Goal: Communication & Community: Participate in discussion

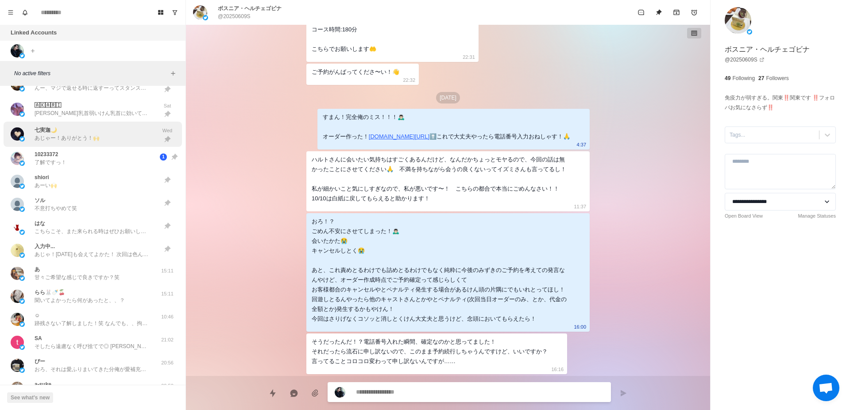
scroll to position [549, 0]
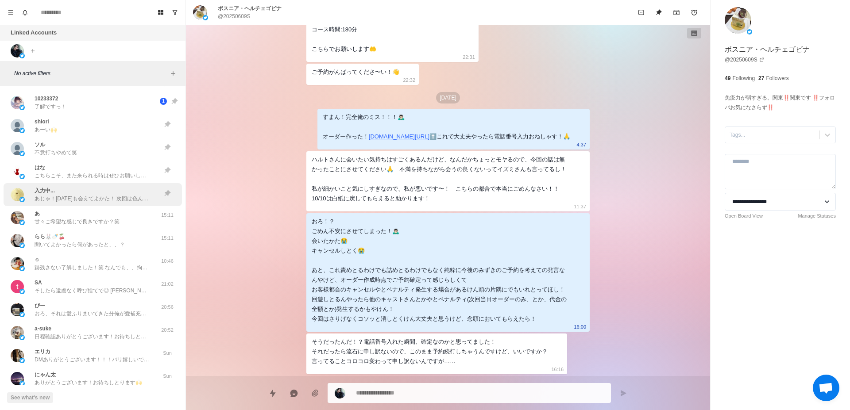
click at [122, 199] on p "あじゃ！[DATE]も会えてよかた！ 次回は色んな場所と姿勢ね笑 また会いたい！" at bounding box center [92, 199] width 115 height 8
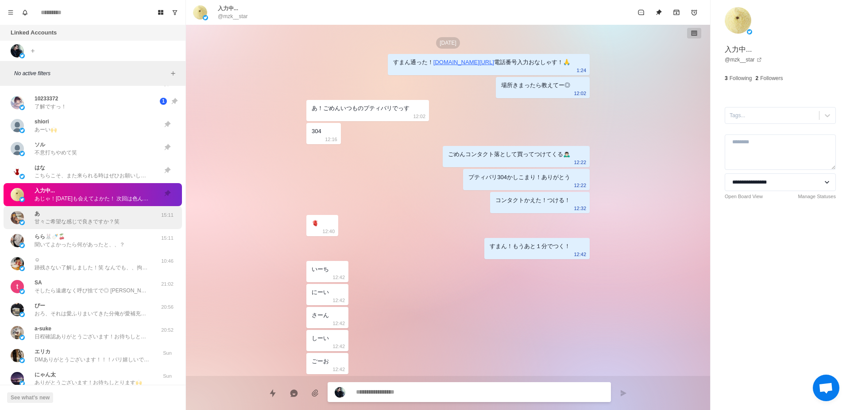
click at [120, 224] on div "あ 甘々ご希望な感じで良きですか？笑" at bounding box center [84, 218] width 146 height 16
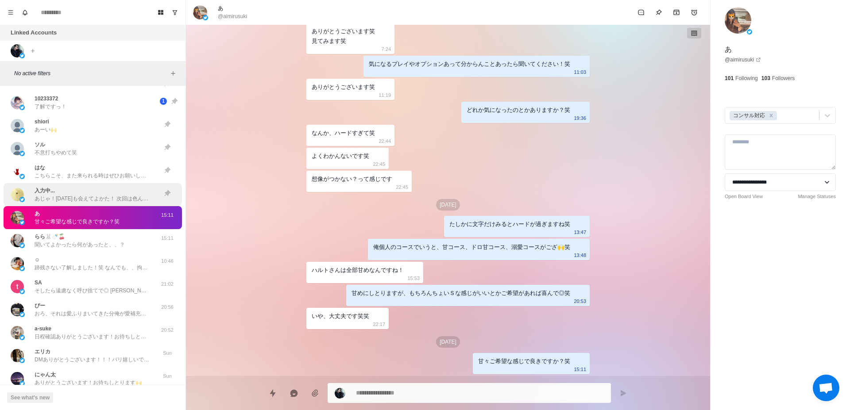
click at [124, 198] on p "あじゃ！[DATE]も会えてよかた！ 次回は色んな場所と姿勢ね笑 また会いたい！" at bounding box center [92, 199] width 115 height 8
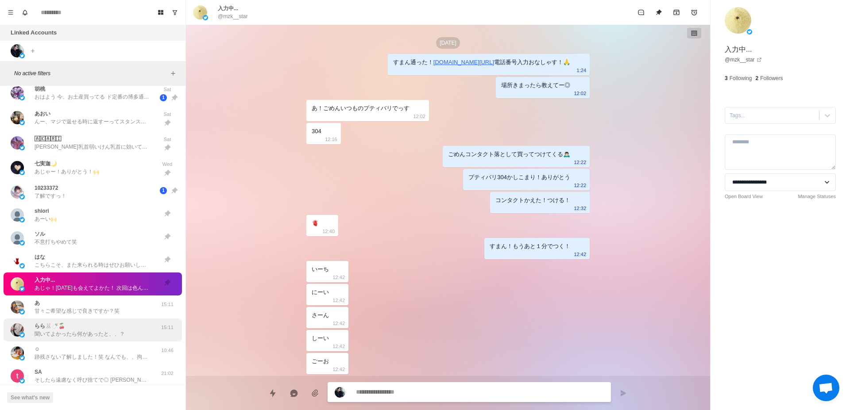
scroll to position [437, 0]
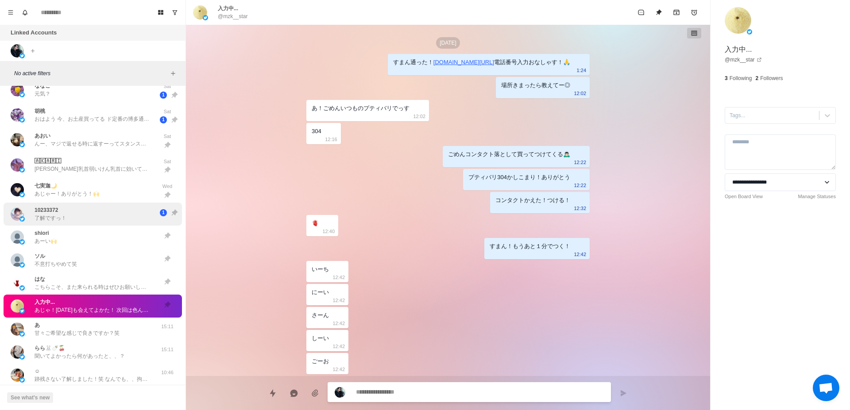
click at [65, 214] on p "了解ですっ！" at bounding box center [51, 218] width 32 height 8
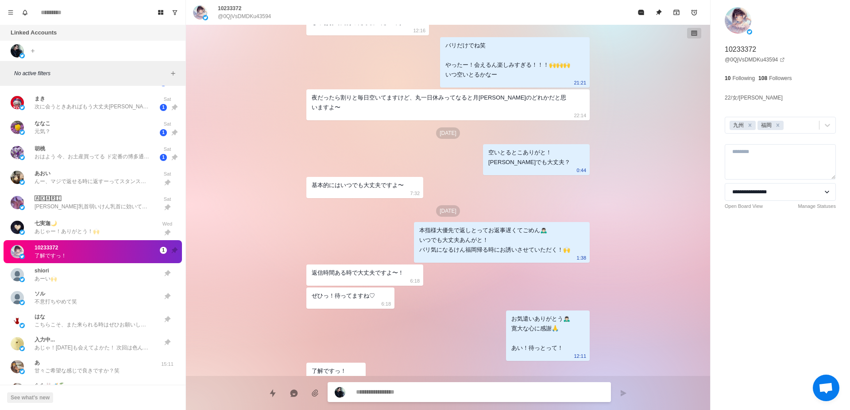
scroll to position [381, 0]
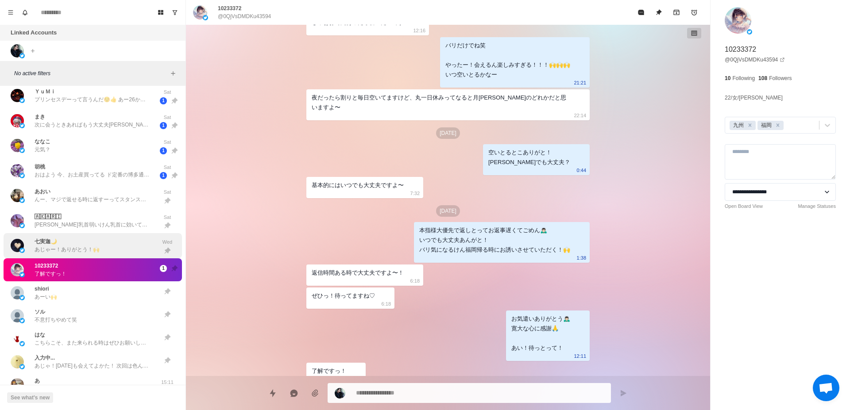
click at [73, 241] on div "[PERSON_NAME]迦🌙 あじゃー！ありがとう！🙌" at bounding box center [67, 246] width 65 height 16
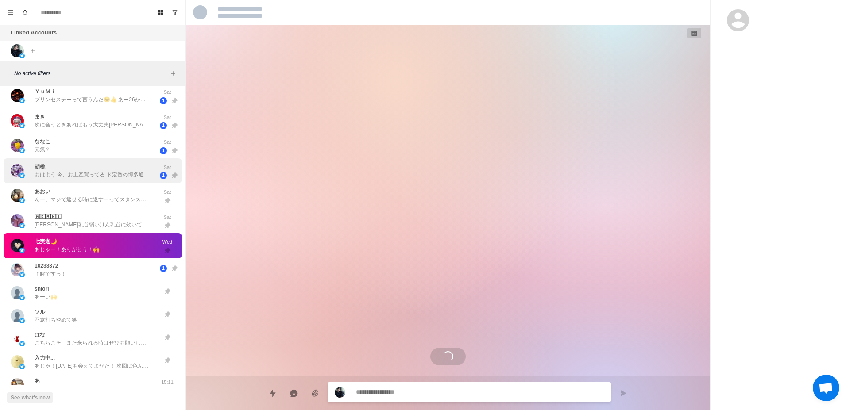
scroll to position [2342, 0]
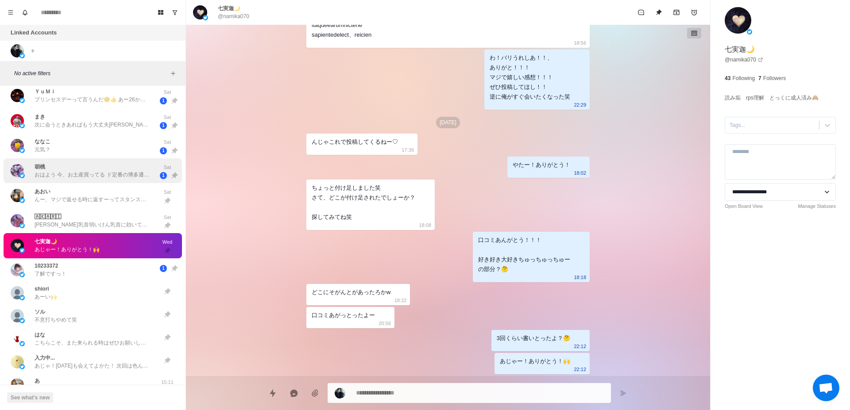
click at [85, 179] on div "胡桃 おはよう 今、お土産買ってる ド定番の博多通りもんと あまおうのお菓子買った〜" at bounding box center [84, 171] width 146 height 18
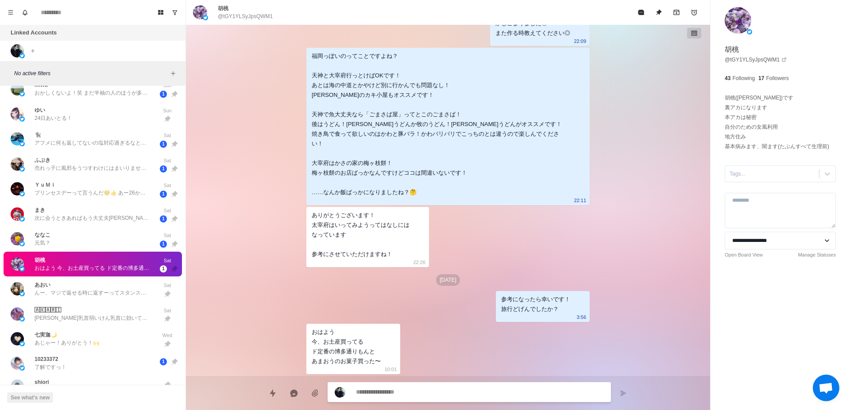
scroll to position [270, 0]
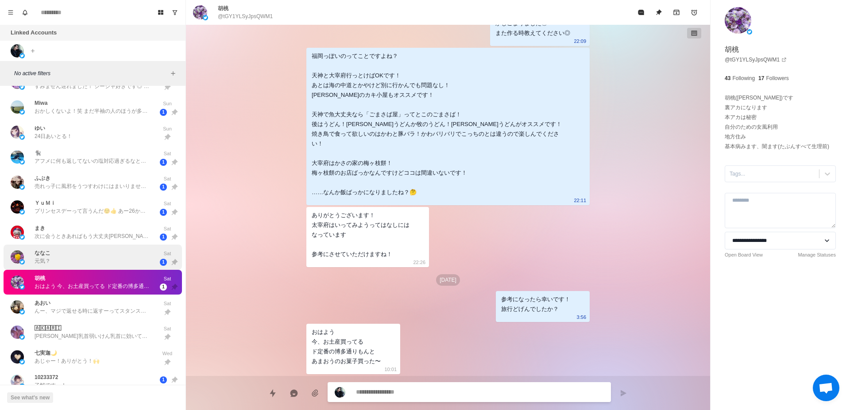
click at [79, 252] on div "ななこ 元気？" at bounding box center [84, 257] width 146 height 18
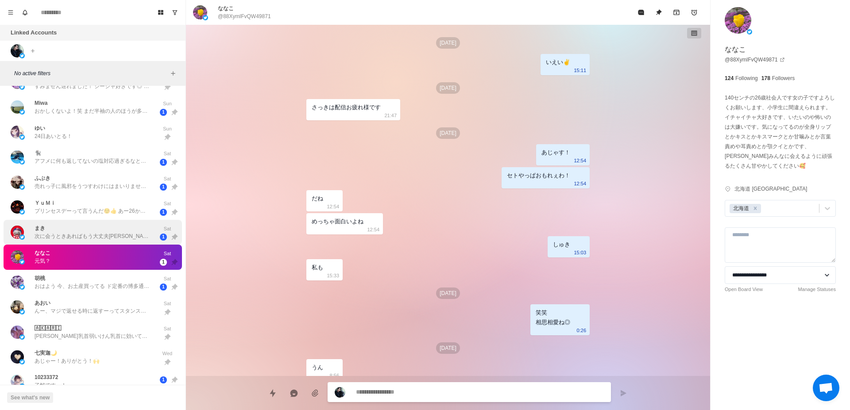
scroll to position [909, 0]
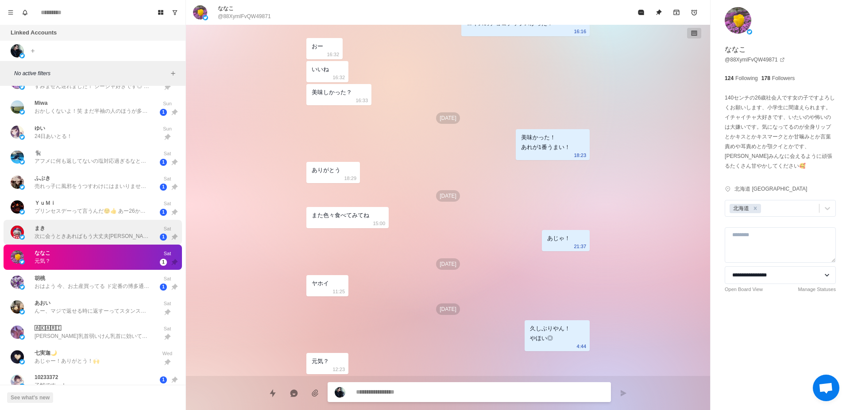
click at [82, 235] on p "次に会うときあればもう大丈夫[PERSON_NAME]とおもいます！" at bounding box center [92, 236] width 115 height 8
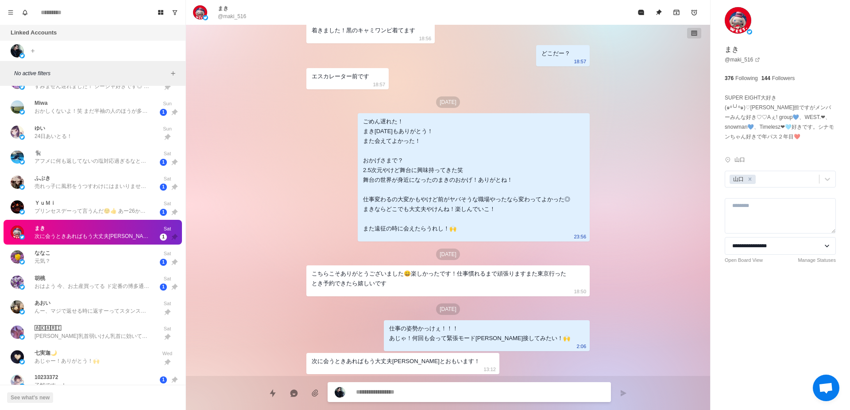
scroll to position [214, 0]
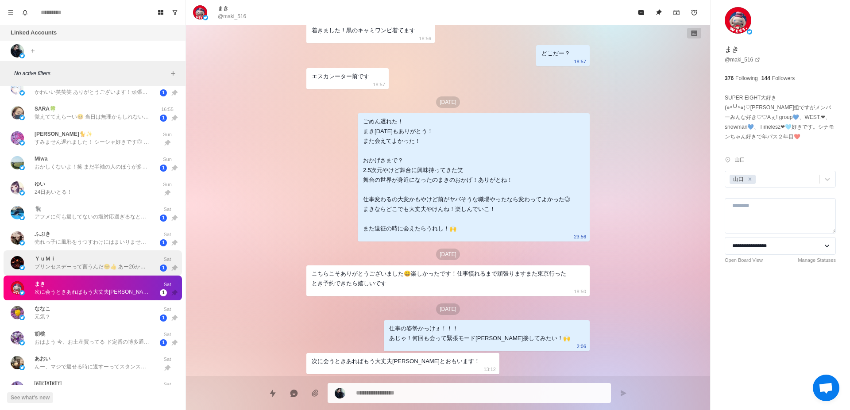
click at [89, 263] on div "ＹｕＭｉ プリンセスデーって言うんだ☺️👍 あー26から福岡だったんだ！タイミング悪くてゴメン！" at bounding box center [92, 263] width 115 height 16
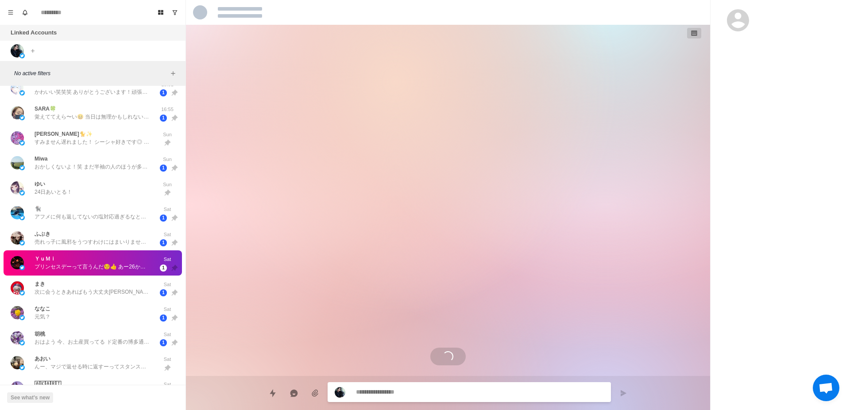
scroll to position [858, 0]
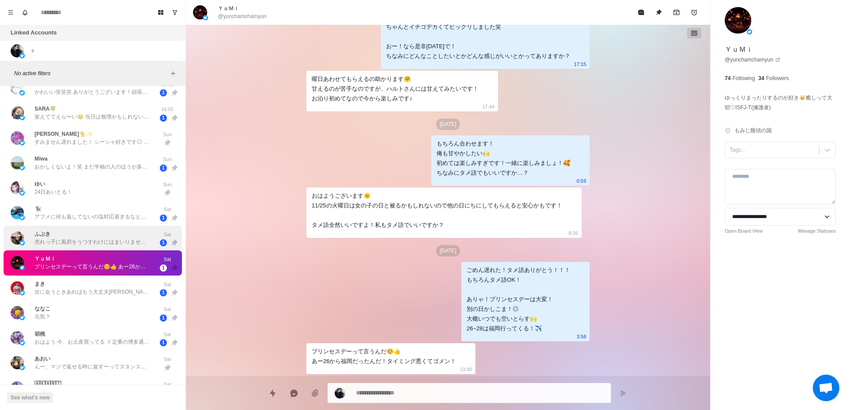
click at [90, 243] on p "売れっ子に風邪をうつすわけにはまいりませんし、元気なほうが楽しめますね ハルトさん(おそらく当日[PERSON_NAME]、または[PERSON_NAME]と…" at bounding box center [92, 242] width 115 height 8
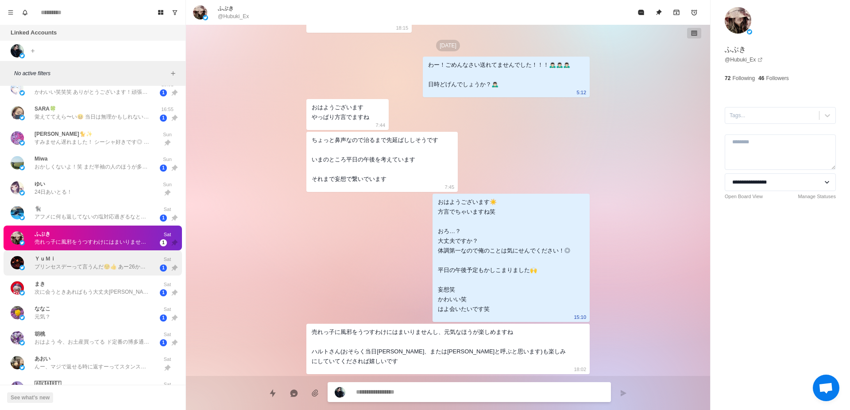
click at [89, 263] on p "プリンセスデーって言うんだ☺️👍 あー26から福岡だったんだ！タイミング悪くてゴメン！" at bounding box center [92, 267] width 115 height 8
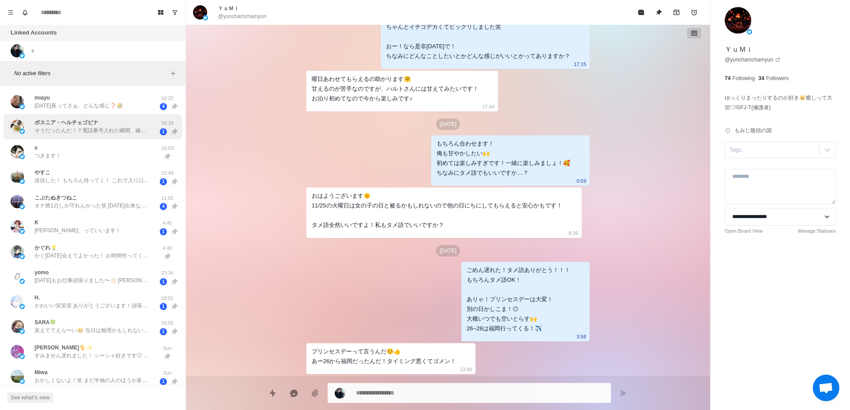
click at [96, 130] on p "そうだったんだ！？電話番号入れた瞬間、確定なのかと思ってました！ それだったら流石に申し訳ないので、このまま予約続行しちゃうんですけど、いいですか？ 言ってる…" at bounding box center [92, 131] width 115 height 8
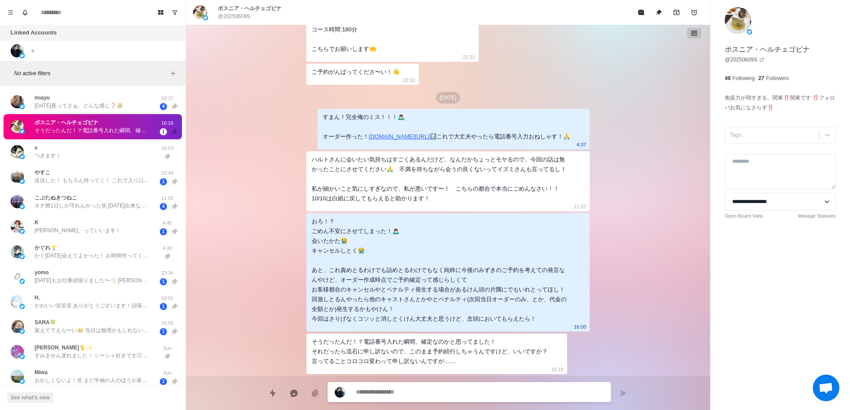
scroll to position [271, 0]
click at [76, 107] on p "[DATE]夜ってさぁ、どんな感じ❓🤣" at bounding box center [79, 106] width 89 height 8
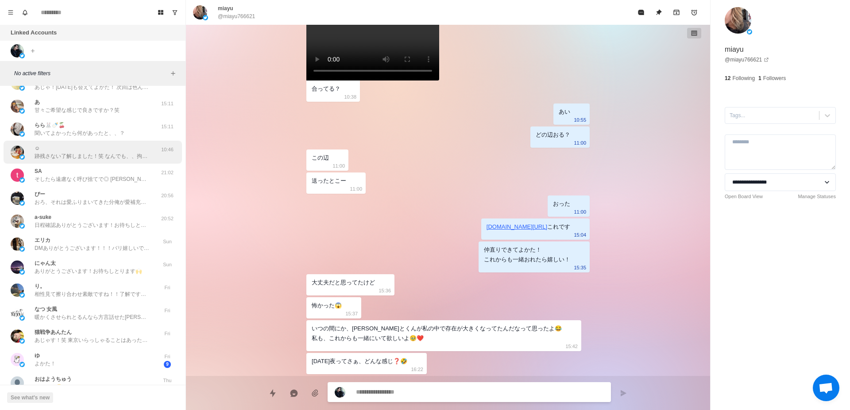
scroll to position [604, 0]
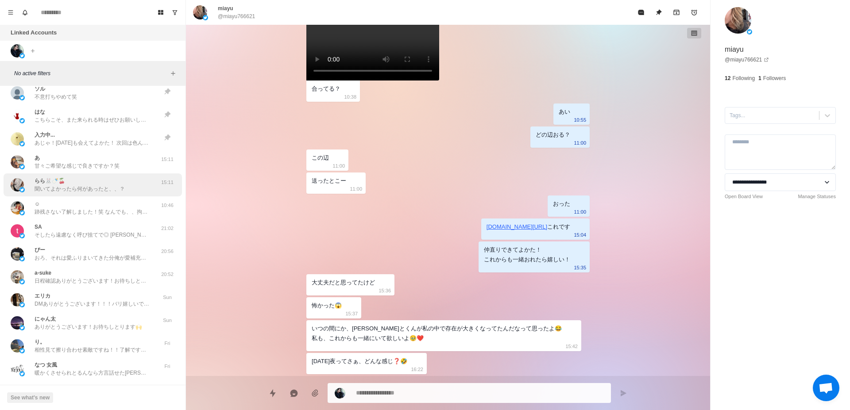
click at [74, 190] on p "聞いてよかったら何があったと、、？" at bounding box center [80, 189] width 90 height 8
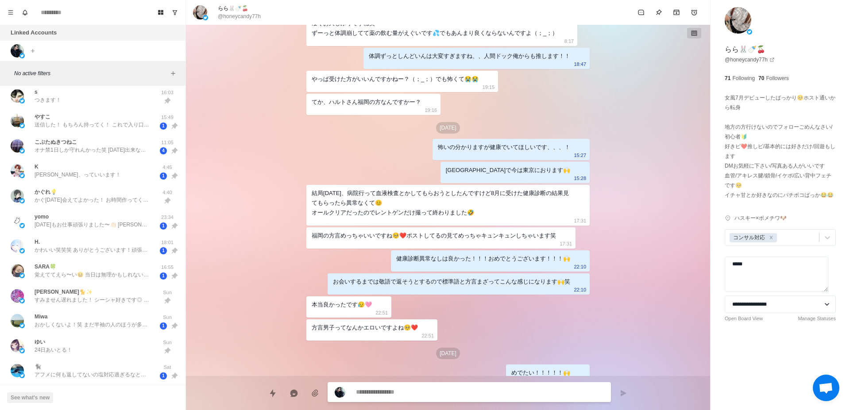
scroll to position [0, 0]
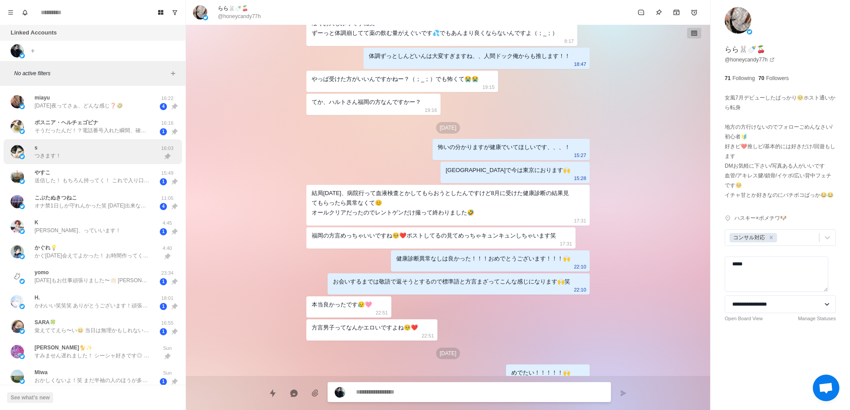
click at [112, 159] on div "s つきます！" at bounding box center [84, 152] width 146 height 18
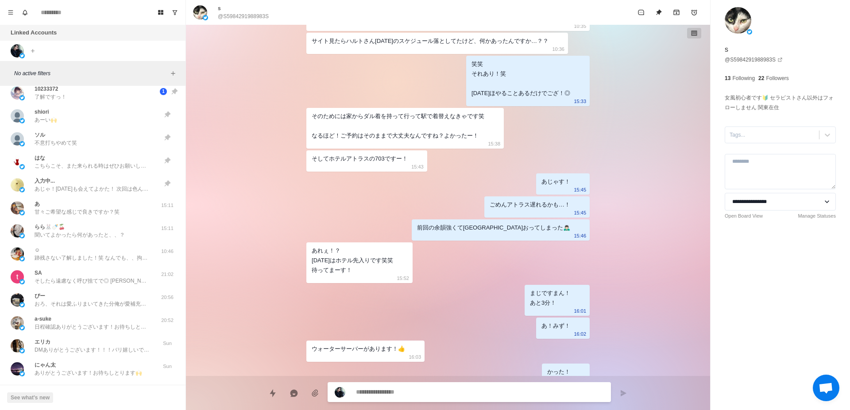
scroll to position [558, 0]
click at [117, 214] on p "甘々ご希望な感じで良きですか？笑" at bounding box center [77, 213] width 85 height 8
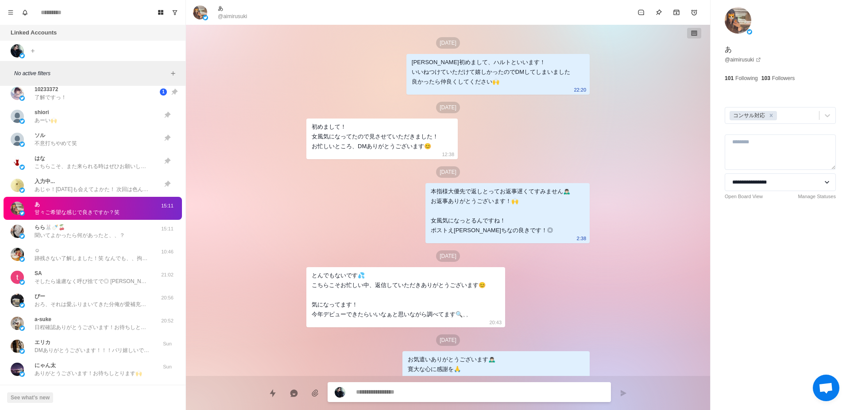
scroll to position [759, 0]
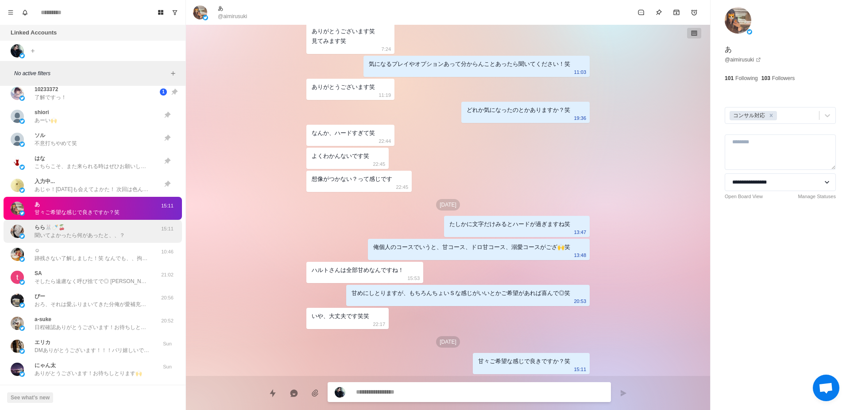
click at [117, 232] on p "聞いてよかったら何があったと、、？" at bounding box center [80, 236] width 90 height 8
type textarea "*"
type textarea "****"
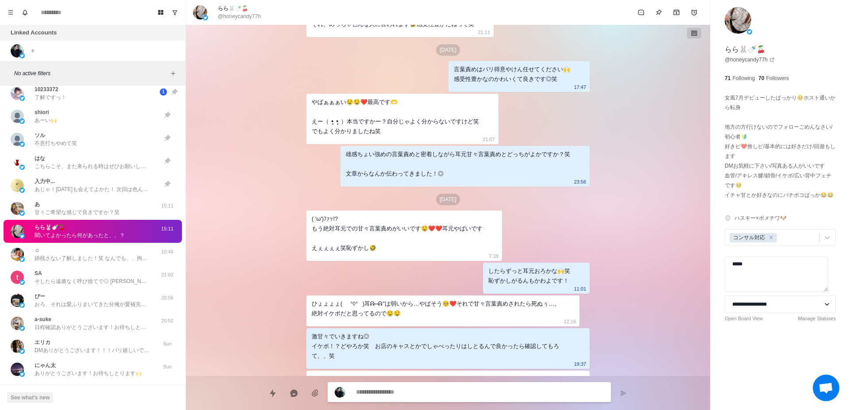
scroll to position [1027, 0]
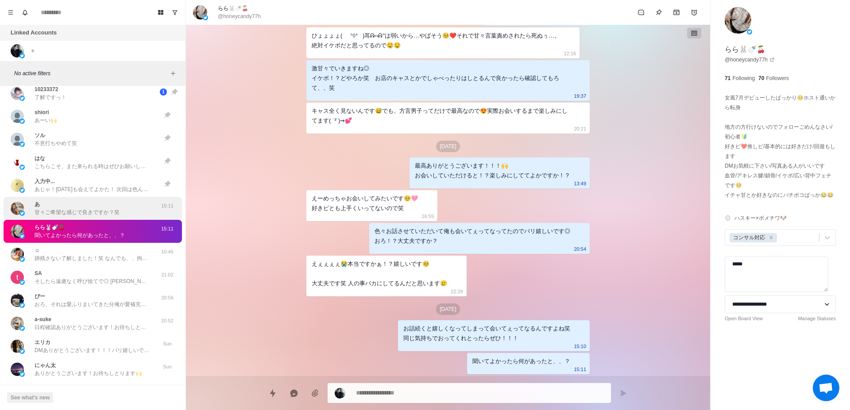
click at [116, 215] on p "甘々ご希望な感じで良きですか？笑" at bounding box center [77, 213] width 85 height 8
type textarea "*"
type textarea "****"
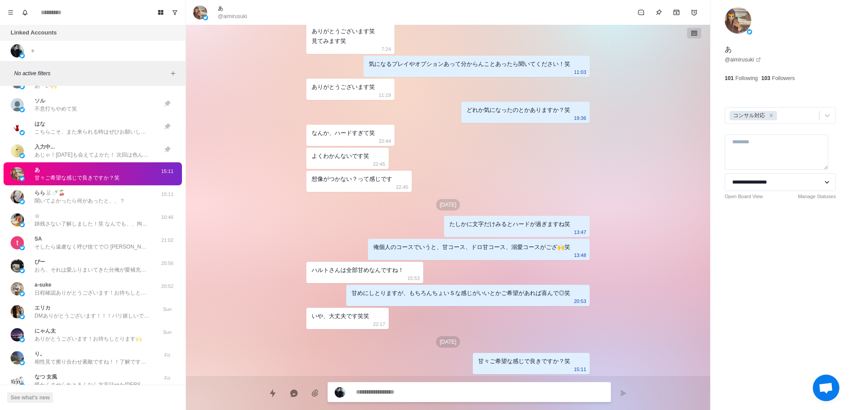
scroll to position [614, 0]
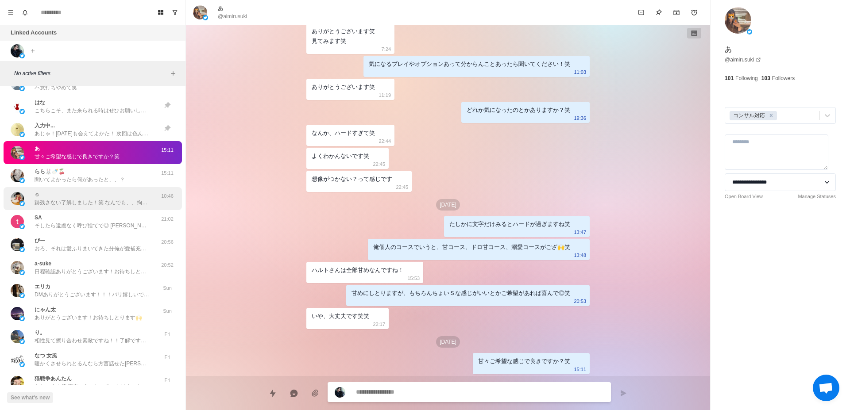
click at [116, 206] on p "跡残さない了解しました！笑 なんでも、、拘束首絞め言葉責めとかいかがでしょ🙌" at bounding box center [92, 203] width 115 height 8
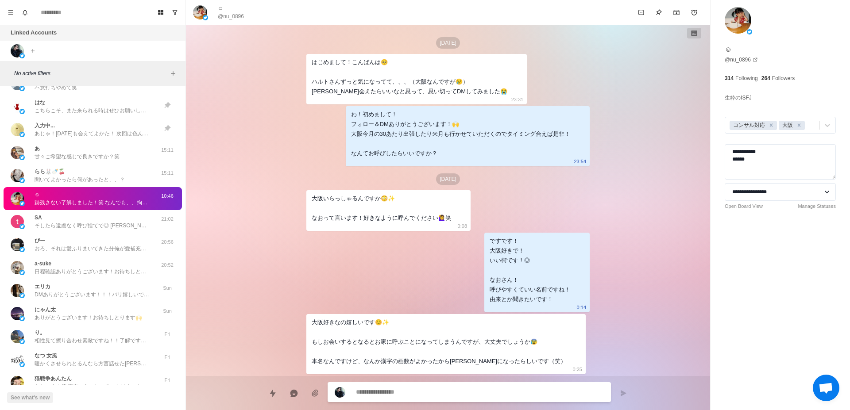
scroll to position [1250, 0]
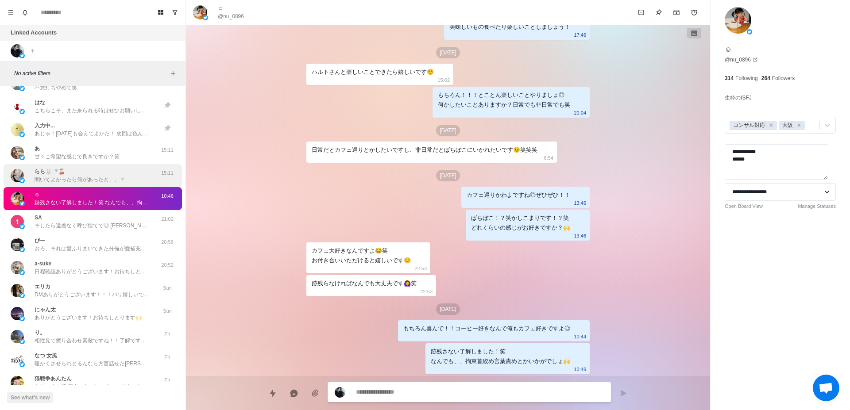
click at [122, 186] on div "らら🐰🍼🍒 聞いてよかったら何があったと、、？ 15:11" at bounding box center [93, 175] width 178 height 23
type textarea "*"
type textarea "****"
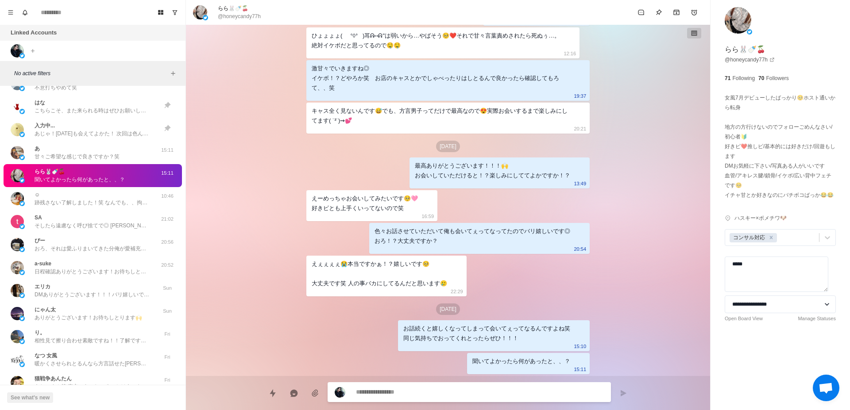
scroll to position [1027, 0]
click at [124, 199] on p "跡残さない了解しました！笑 なんでも、、拘束首絞め言葉責めとかいかがでしょ🙌" at bounding box center [92, 203] width 115 height 8
type textarea "*"
type textarea "**********"
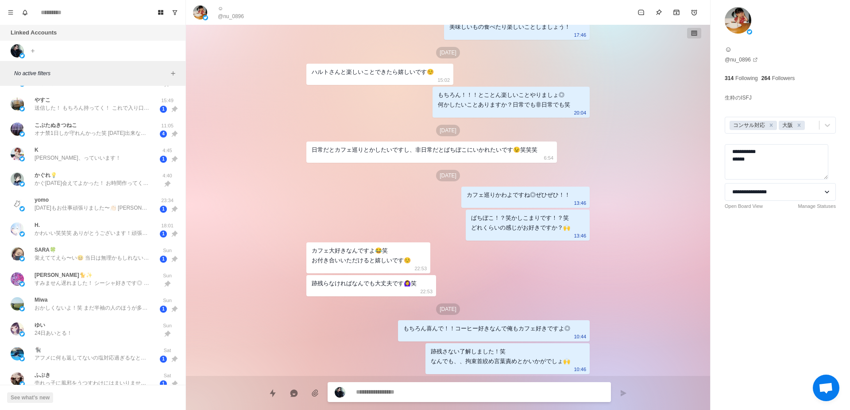
scroll to position [0, 0]
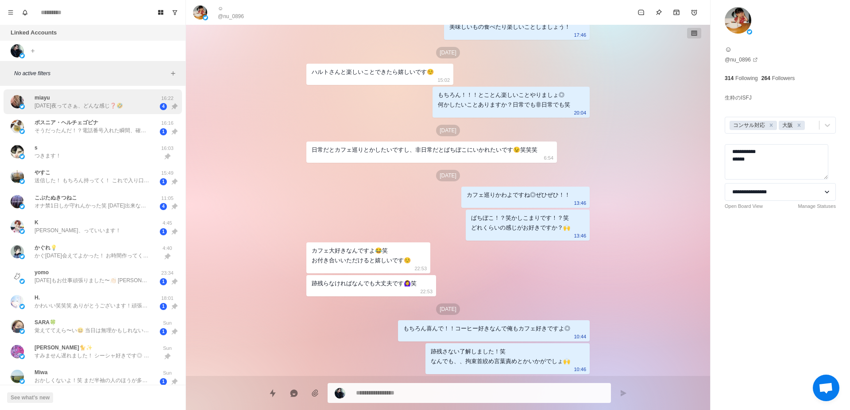
click at [67, 107] on p "[DATE]夜ってさぁ、どんな感じ❓🤣" at bounding box center [79, 106] width 89 height 8
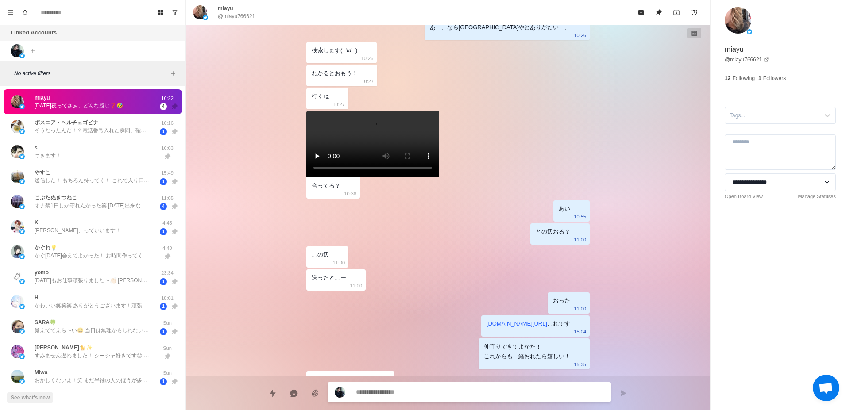
scroll to position [1073, 0]
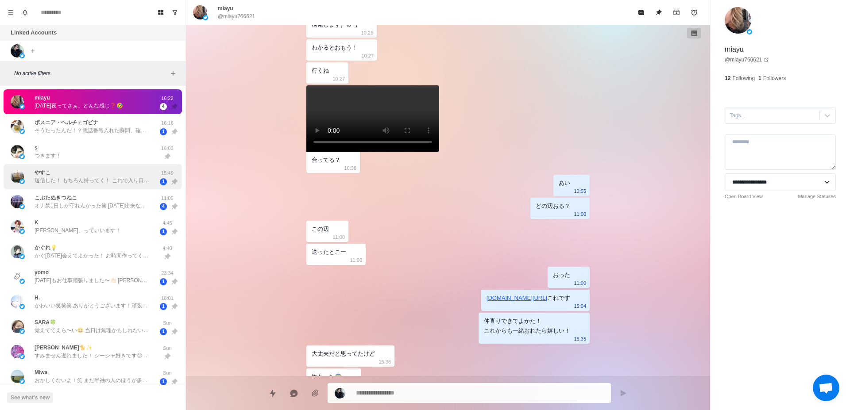
click at [104, 187] on div "やすこ 送信した！ もちろん持ってく！ これで入り口、柔らかくなればいいな🙄 細すぎて意味なかったら、ごめん(笑) 15:49 1" at bounding box center [93, 176] width 178 height 25
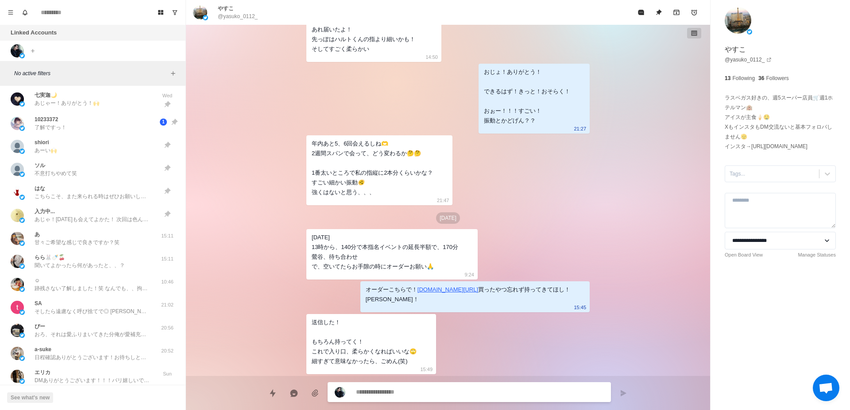
scroll to position [558, 0]
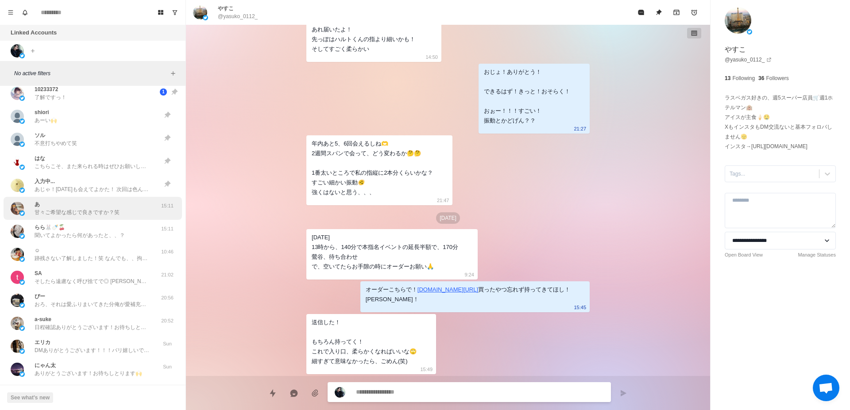
click at [105, 216] on div "あ 甘々ご希望な感じで良きですか？笑 15:11" at bounding box center [93, 208] width 178 height 23
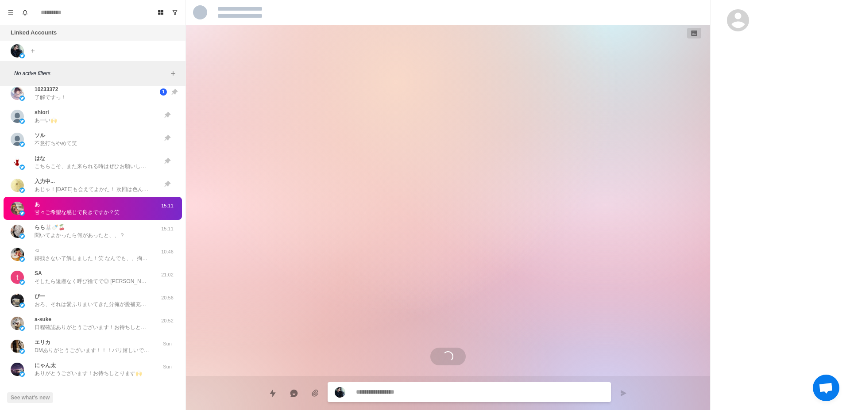
scroll to position [0, 0]
type textarea "*"
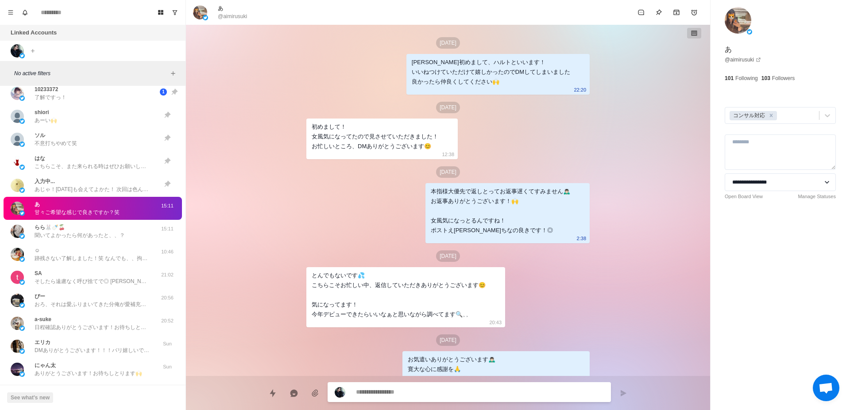
scroll to position [759, 0]
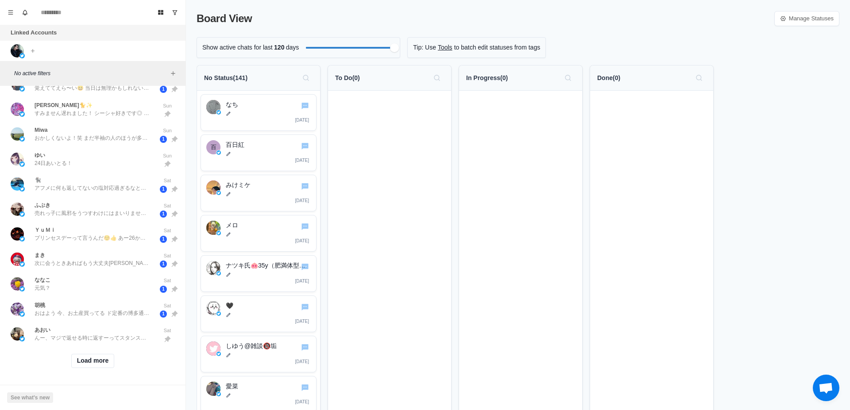
scroll to position [243, 0]
click at [96, 354] on button "Load more" at bounding box center [92, 361] width 43 height 14
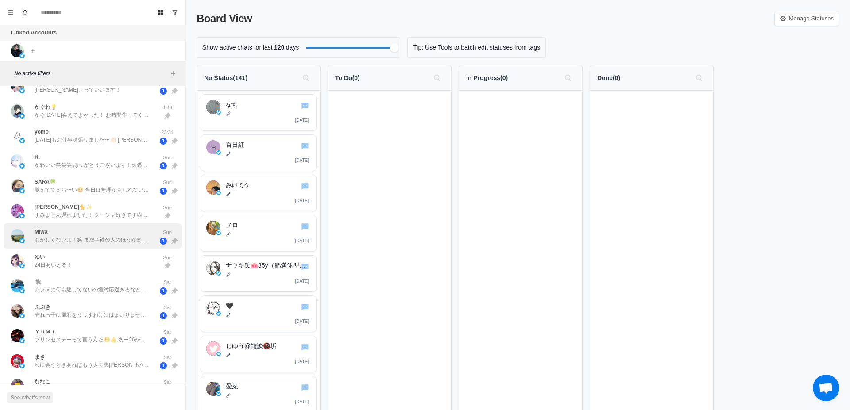
scroll to position [167, 0]
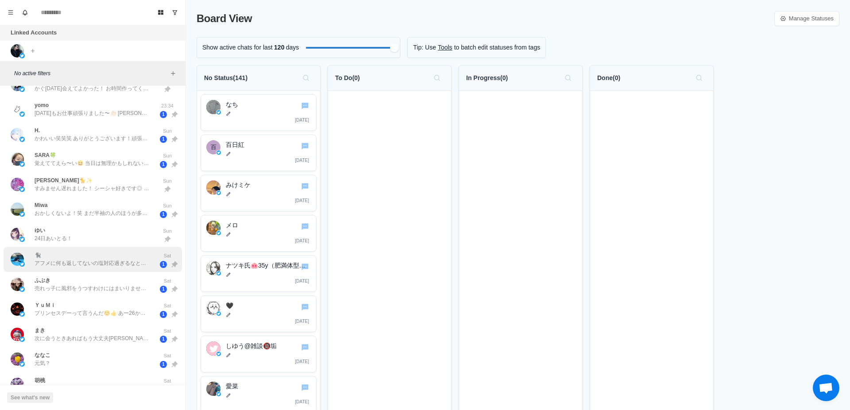
click at [74, 265] on p "アフメに何も返してないの塩対応過ぎるなと気づいたよ。(翌日北海道だったから許してね🙏) とっても楽しかったです！また予約するね☺️" at bounding box center [92, 263] width 115 height 8
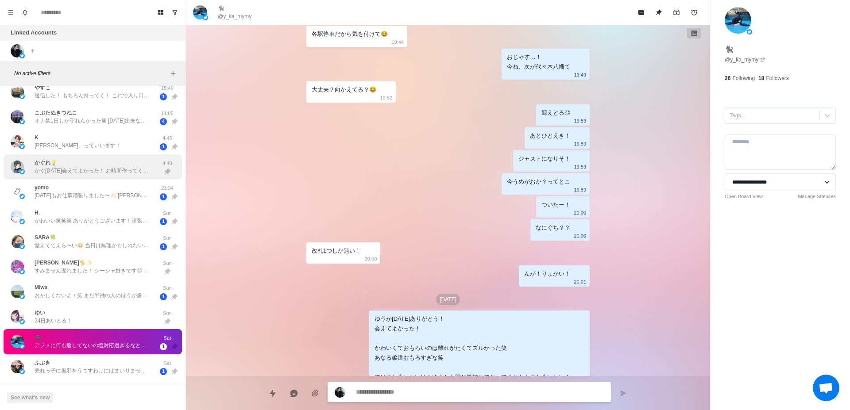
scroll to position [0, 0]
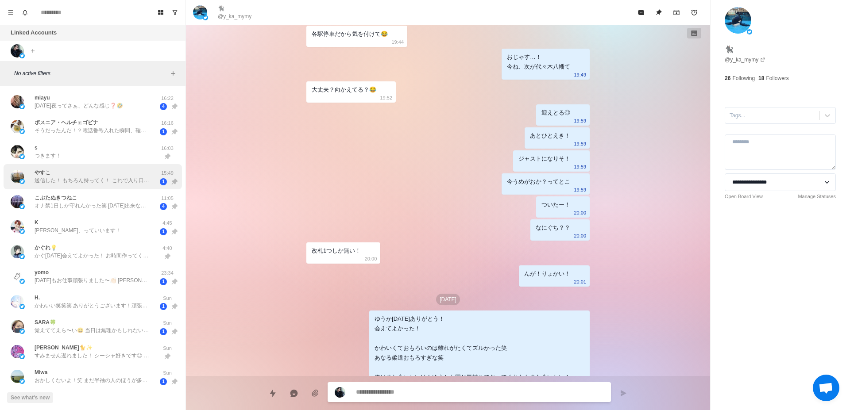
click at [63, 183] on p "送信した！ もちろん持ってく！ これで入り口、柔らかくなればいいな🙄 細すぎて意味なかったら、ごめん(笑)" at bounding box center [92, 181] width 115 height 8
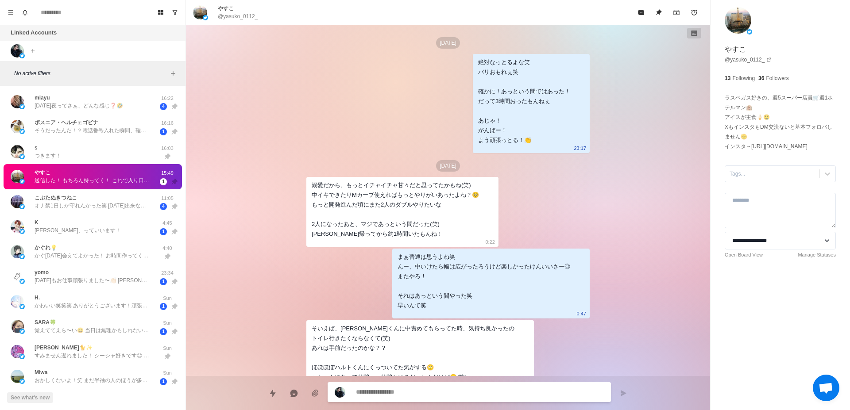
scroll to position [4138, 0]
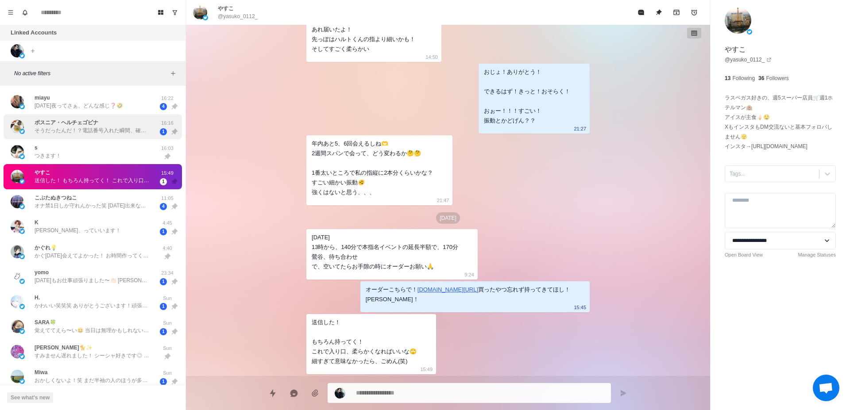
click at [54, 124] on p "ボスニア・ヘルチェゴビナ" at bounding box center [67, 123] width 64 height 8
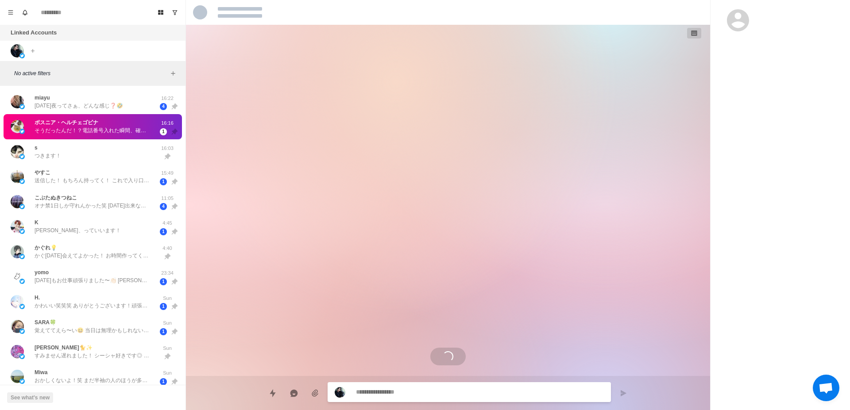
scroll to position [1092, 0]
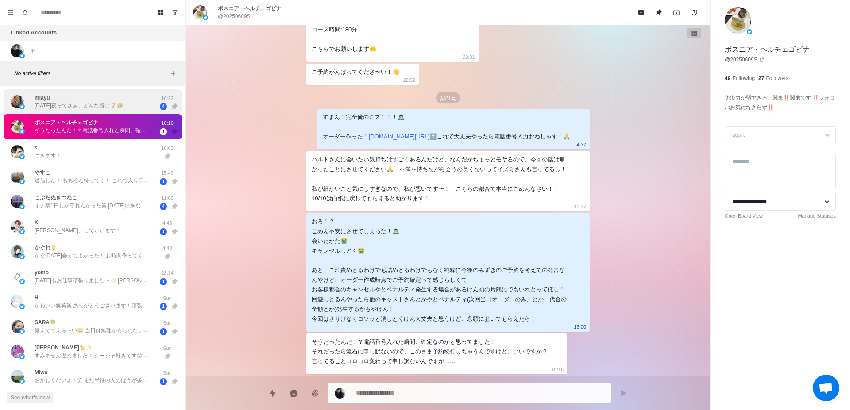
click at [46, 106] on p "[DATE]夜ってさぁ、どんな感じ❓🤣" at bounding box center [79, 106] width 89 height 8
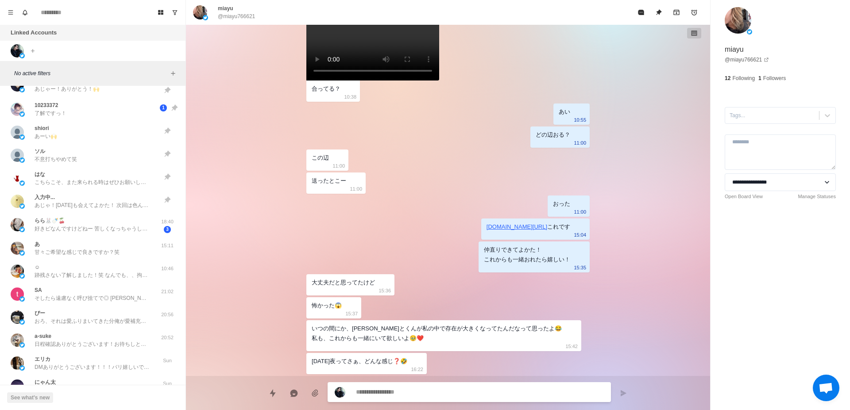
scroll to position [558, 0]
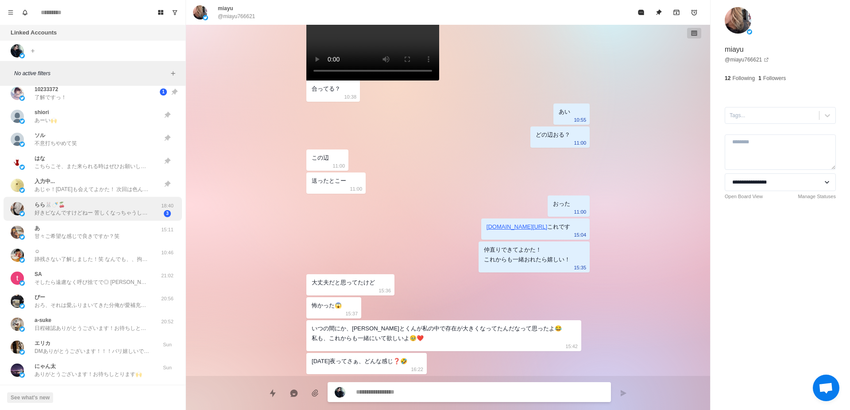
click at [104, 213] on p "好きピなんですけどねー 苦しくなっちゃうし不安、寂しくなるから回遊したいって意味なんですけど💦お前の嫉妬じゃん、って言われたらそうかもですけど。 んで、本人は…" at bounding box center [92, 213] width 115 height 8
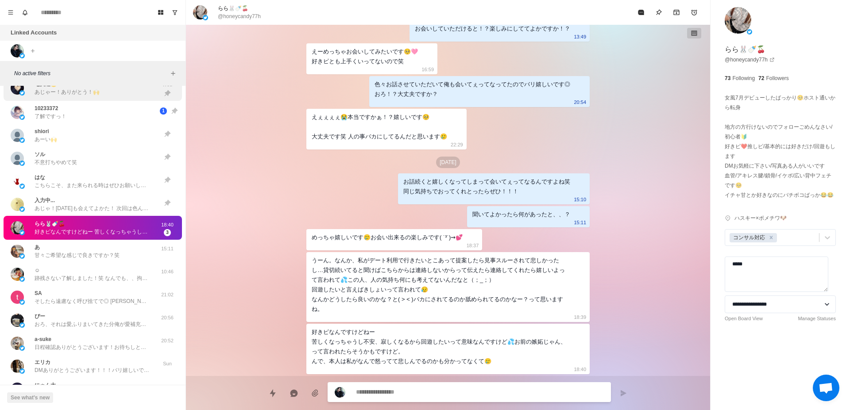
scroll to position [550, 0]
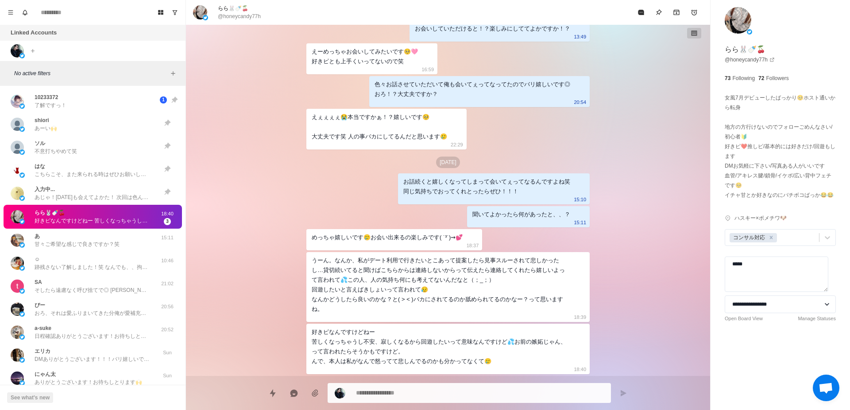
type textarea "*"
